Goal: Task Accomplishment & Management: Manage account settings

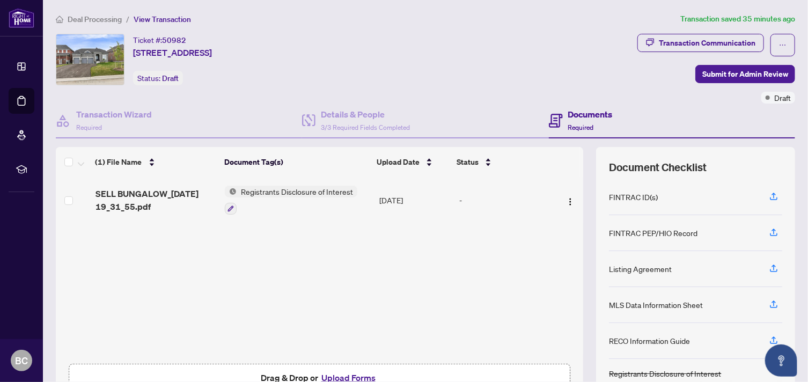
scroll to position [66, 0]
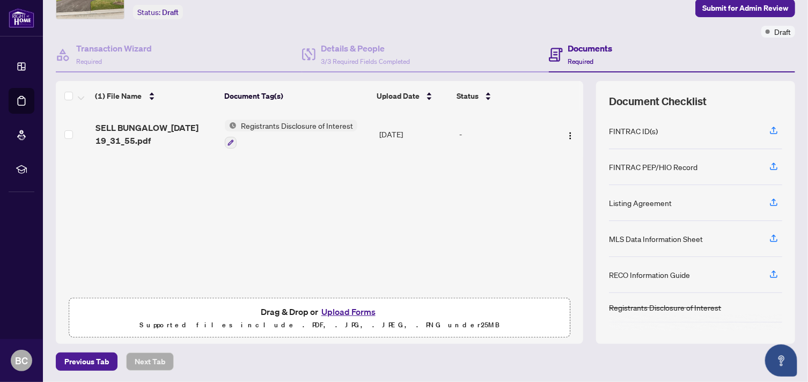
click at [363, 311] on button "Upload Forms" at bounding box center [348, 312] width 61 height 14
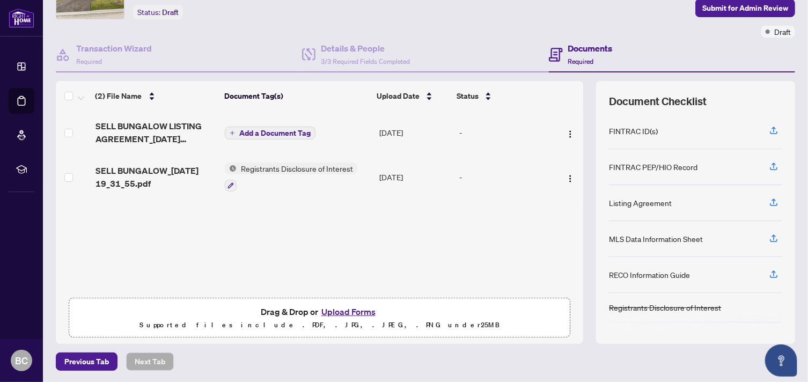
click at [261, 130] on span "Add a Document Tag" at bounding box center [274, 133] width 71 height 8
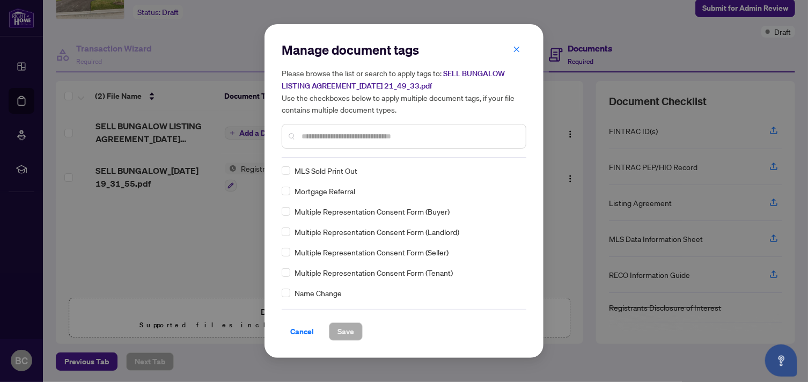
scroll to position [1640, 0]
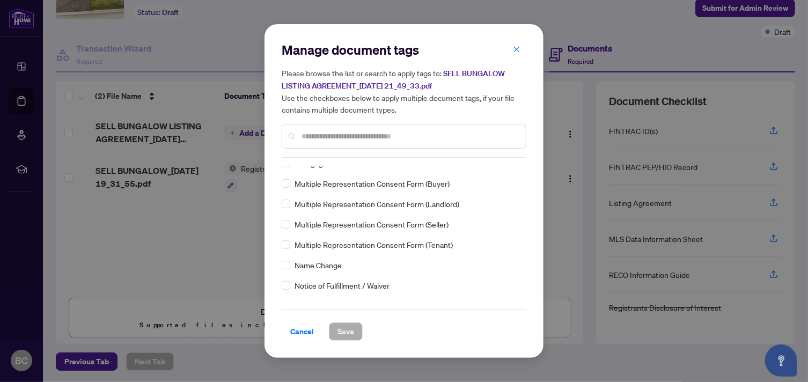
click at [609, 366] on div "Manage document tags Please browse the list or search to apply tags to: SELL BU…" at bounding box center [404, 191] width 808 height 382
click at [299, 332] on span "Cancel" at bounding box center [302, 331] width 24 height 17
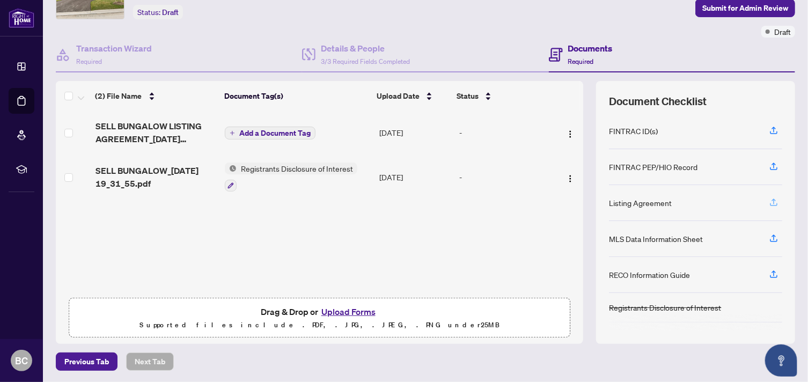
click at [771, 198] on icon "button" at bounding box center [773, 200] width 4 height 5
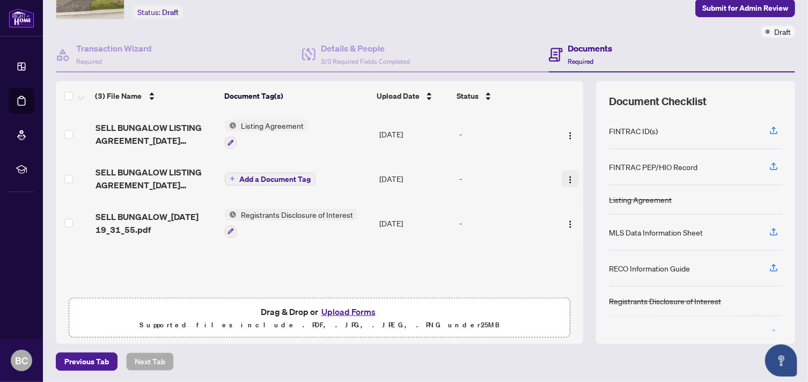
click at [566, 179] on img "button" at bounding box center [570, 179] width 9 height 9
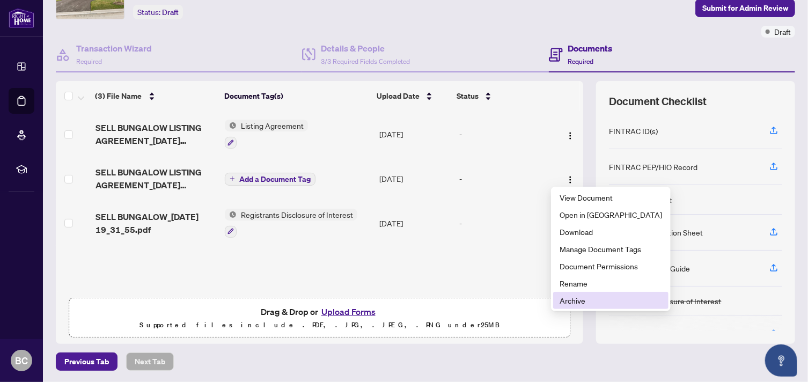
click at [582, 299] on span "Archive" at bounding box center [610, 300] width 102 height 12
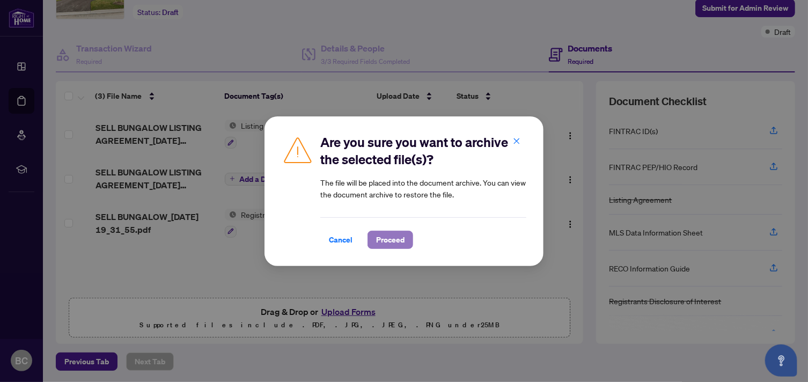
click at [399, 238] on span "Proceed" at bounding box center [390, 239] width 28 height 17
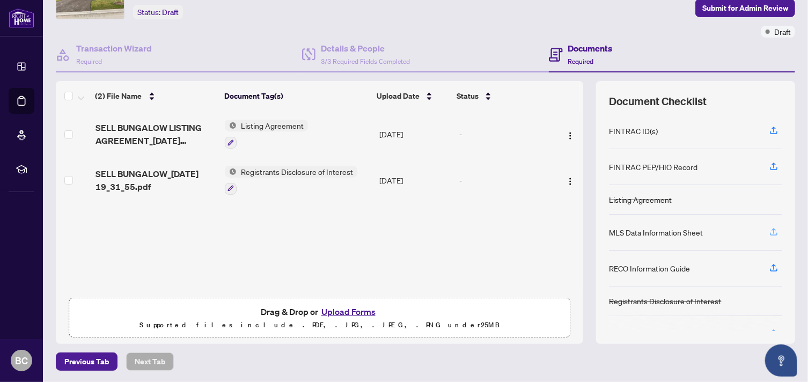
click at [771, 228] on icon "button" at bounding box center [773, 230] width 4 height 5
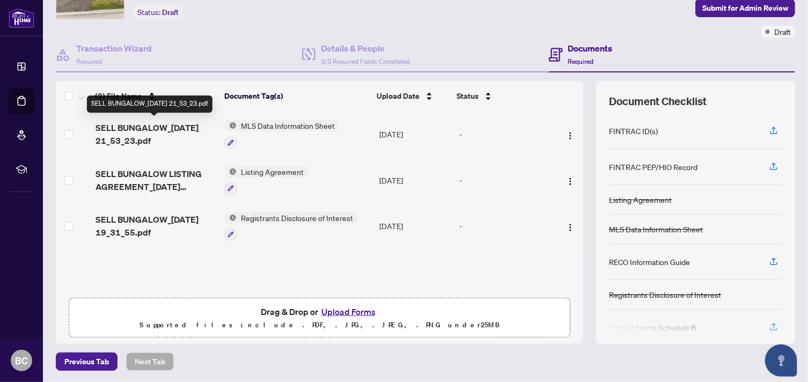
click at [161, 123] on span "SELL BUNGALOW_[DATE] 21_53_23.pdf" at bounding box center [155, 134] width 121 height 26
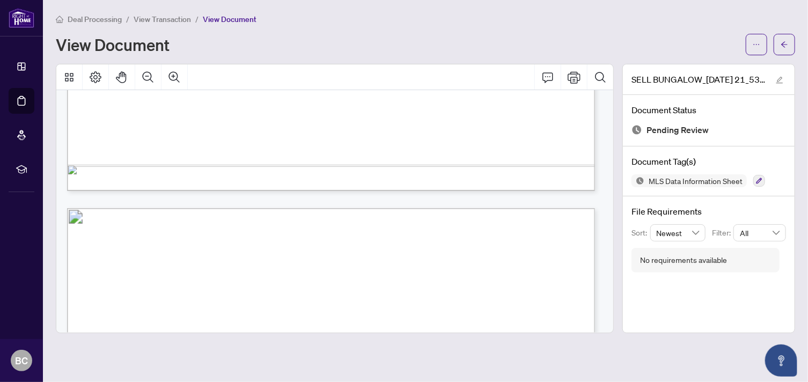
scroll to position [615, 0]
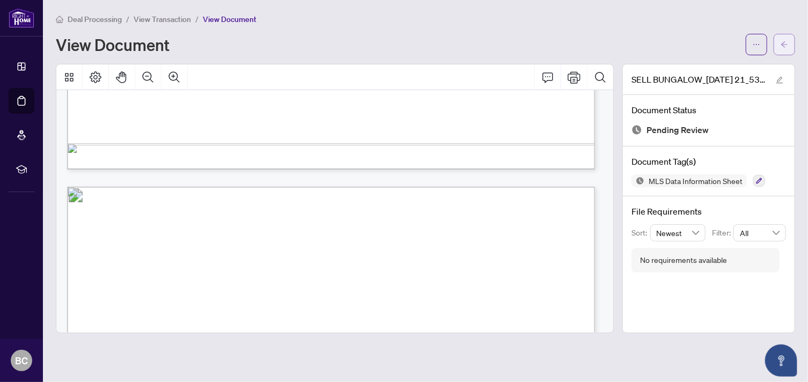
click at [783, 41] on icon "arrow-left" at bounding box center [784, 45] width 8 height 8
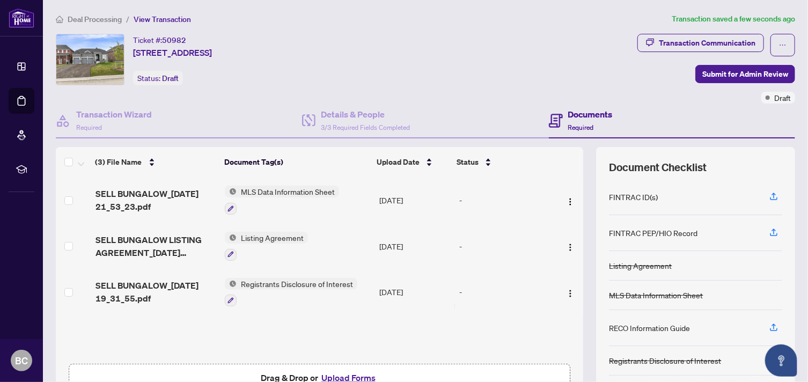
click at [507, 38] on div "Ticket #: 50982 [STREET_ADDRESS] Status: Draft" at bounding box center [344, 59] width 577 height 51
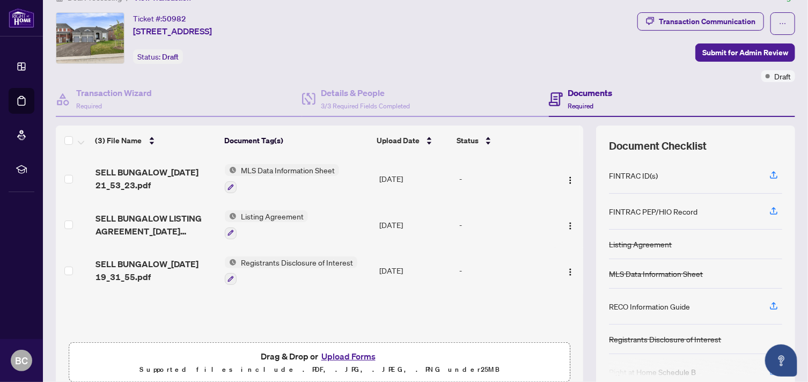
scroll to position [66, 0]
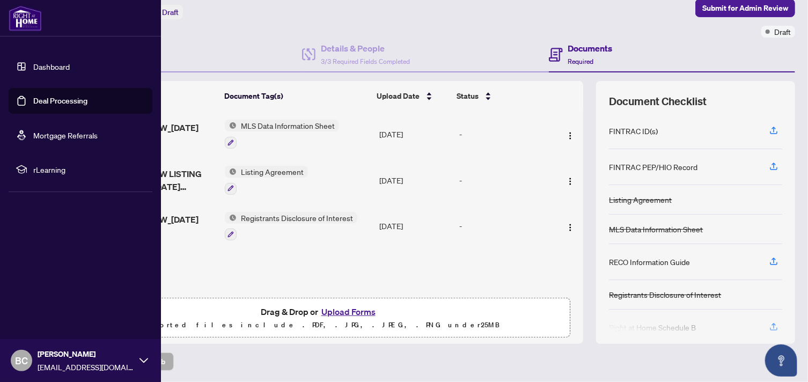
click at [21, 359] on span "BC" at bounding box center [21, 360] width 13 height 15
click at [44, 294] on span "Logout" at bounding box center [43, 296] width 24 height 17
